Goal: Task Accomplishment & Management: Manage account settings

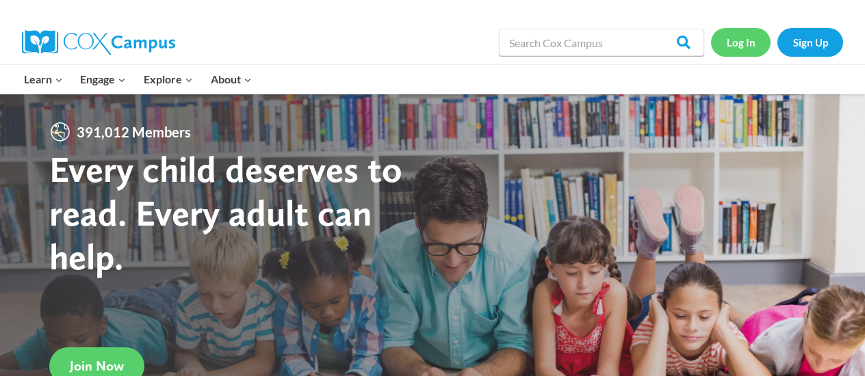
click at [752, 42] on link "Log In" at bounding box center [741, 42] width 60 height 28
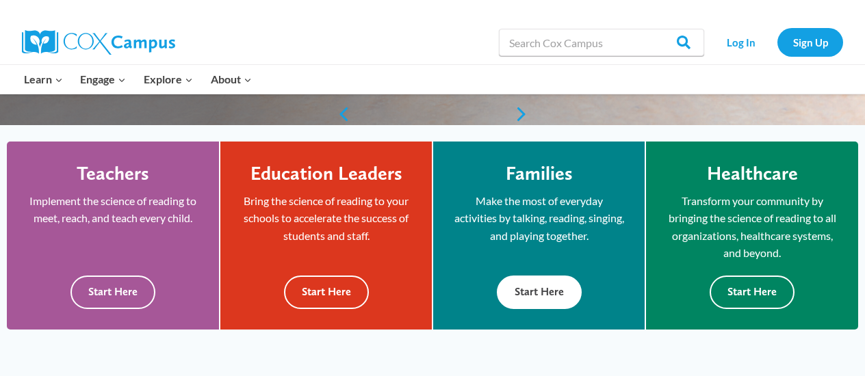
scroll to position [411, 0]
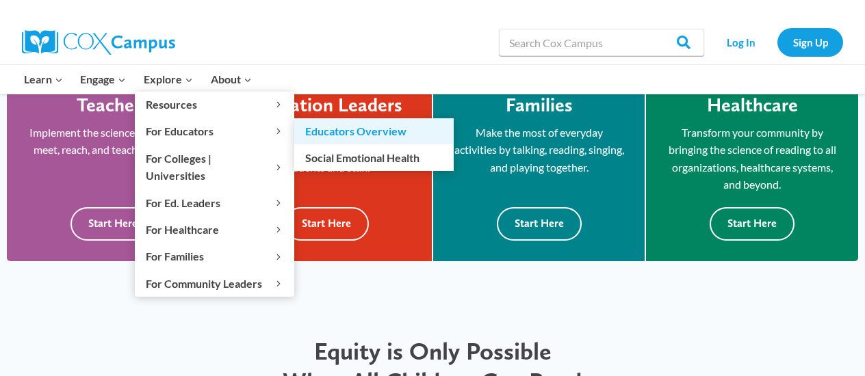
click at [324, 133] on link "Educators Overview" at bounding box center [373, 131] width 159 height 26
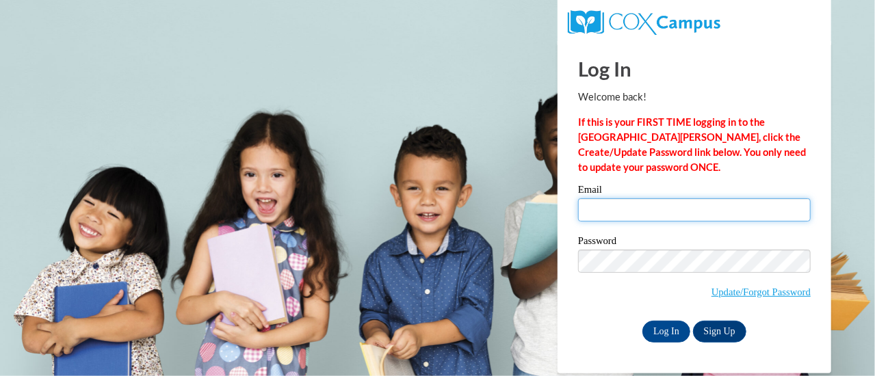
click at [668, 199] on input "Email" at bounding box center [694, 209] width 233 height 23
type input "slwalla@sunprairieschools.org"
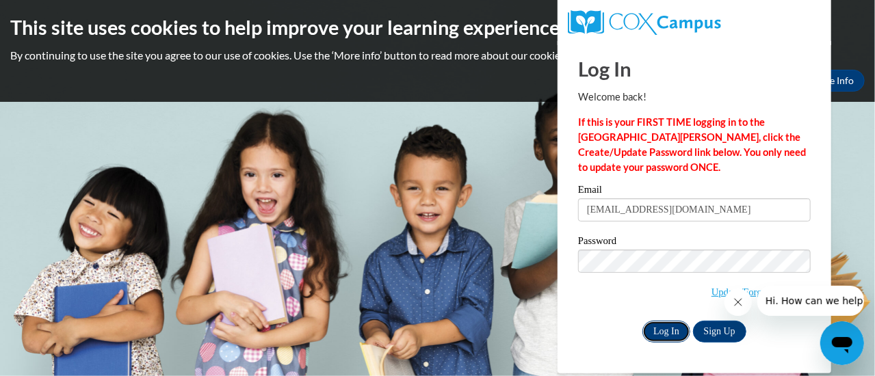
click at [654, 333] on input "Log In" at bounding box center [667, 332] width 48 height 22
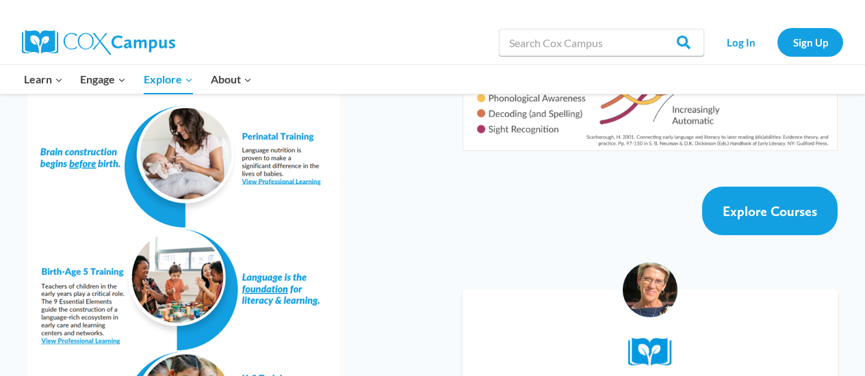
scroll to position [2258, 0]
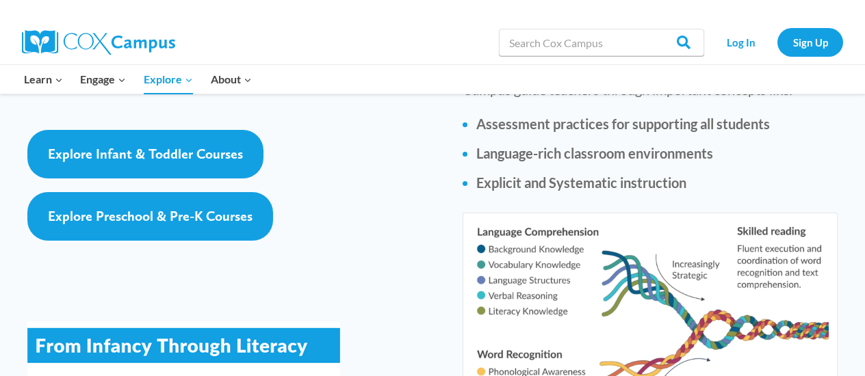
click at [586, 264] on img at bounding box center [650, 319] width 375 height 213
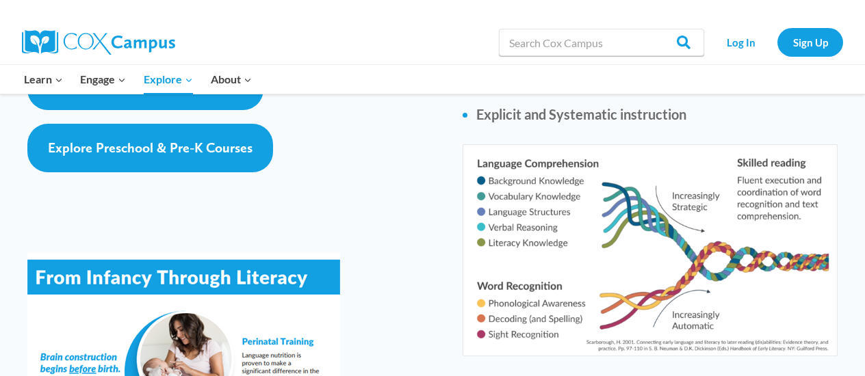
click at [493, 176] on img at bounding box center [650, 250] width 375 height 213
